Goal: Task Accomplishment & Management: Complete application form

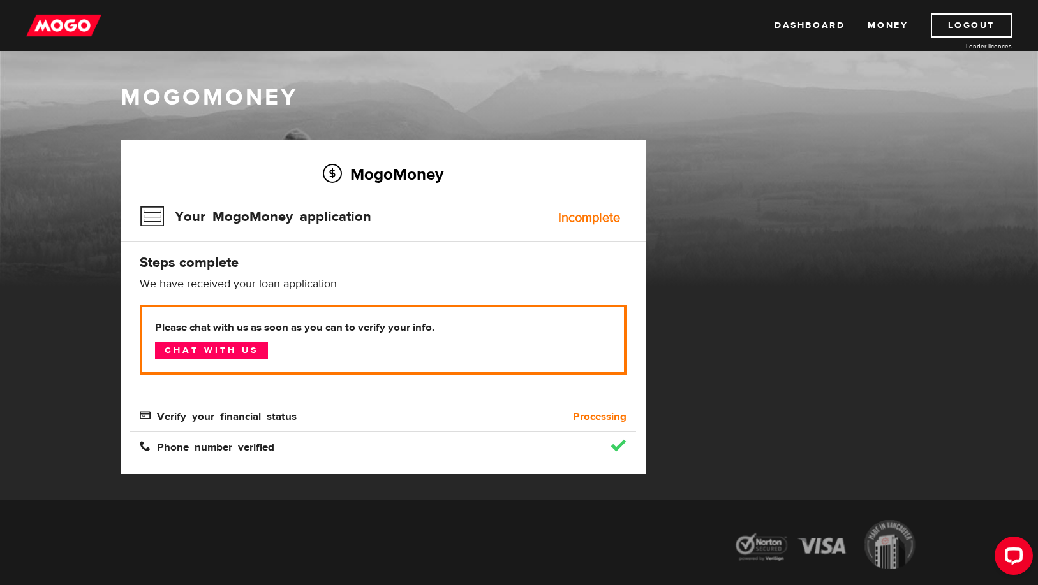
click at [603, 219] on div "Incomplete" at bounding box center [589, 218] width 62 height 13
click at [279, 222] on h3 "Your MogoMoney application" at bounding box center [256, 216] width 232 height 33
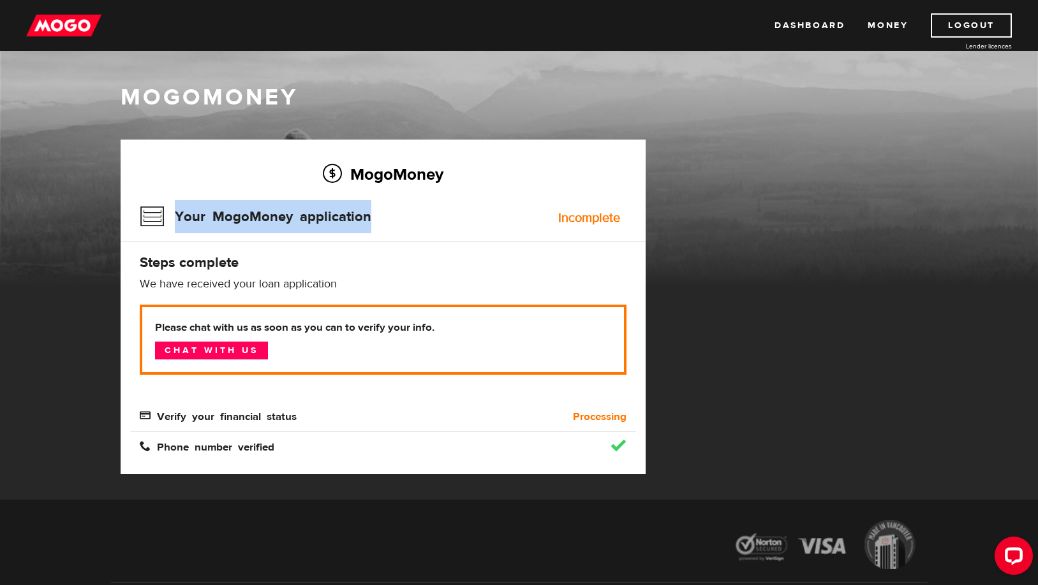
click at [279, 222] on h3 "Your MogoMoney application" at bounding box center [256, 216] width 232 height 33
click at [151, 216] on h3 "Your MogoMoney application" at bounding box center [256, 216] width 232 height 33
click at [235, 216] on h3 "Your MogoMoney application" at bounding box center [256, 216] width 232 height 33
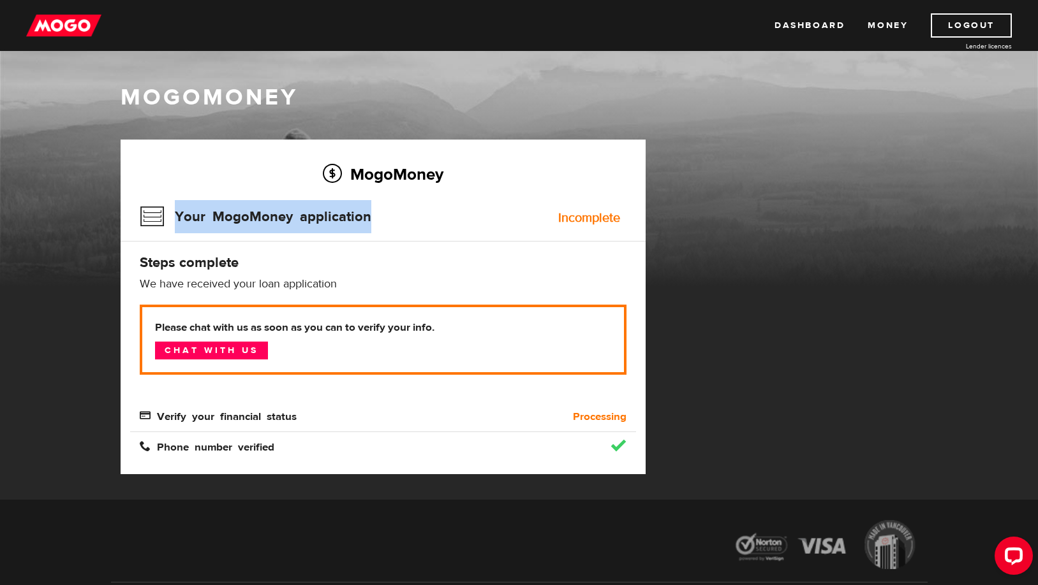
click at [235, 216] on h3 "Your MogoMoney application" at bounding box center [256, 216] width 232 height 33
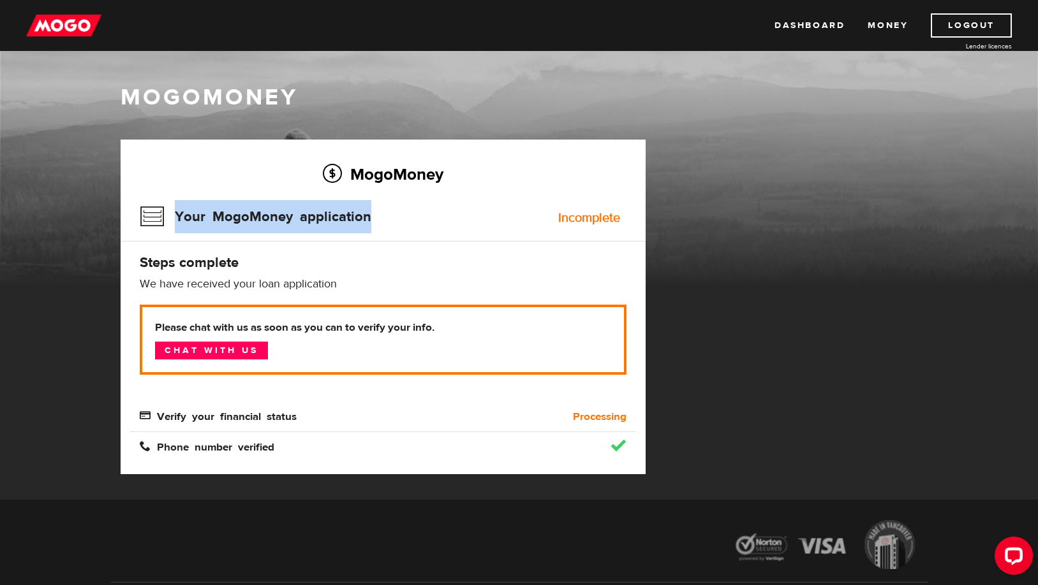
click at [235, 216] on h3 "Your MogoMoney application" at bounding box center [256, 216] width 232 height 33
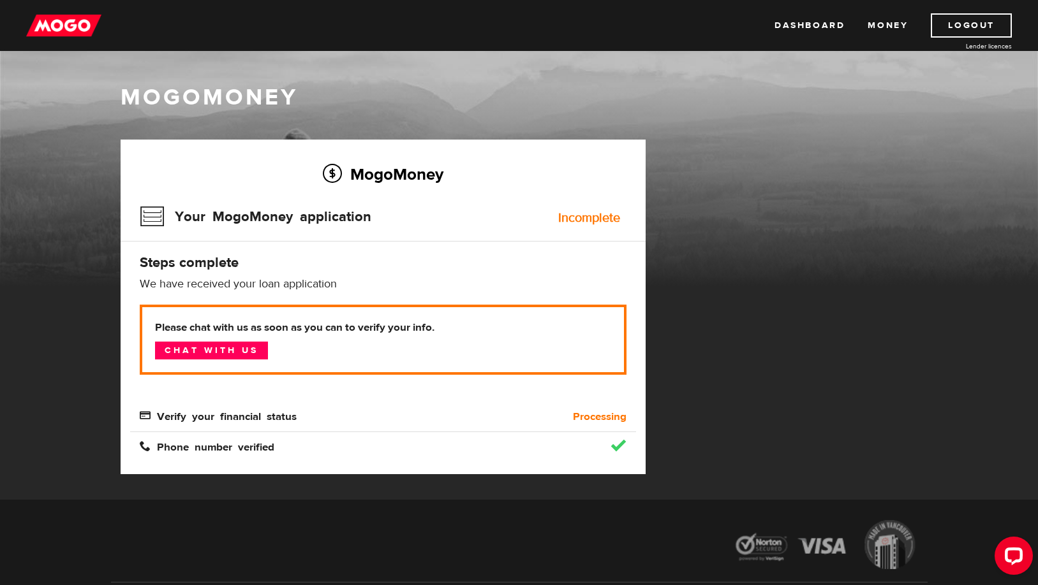
click at [239, 417] on span "Verify your financial status" at bounding box center [218, 415] width 157 height 11
